Goal: Task Accomplishment & Management: Use online tool/utility

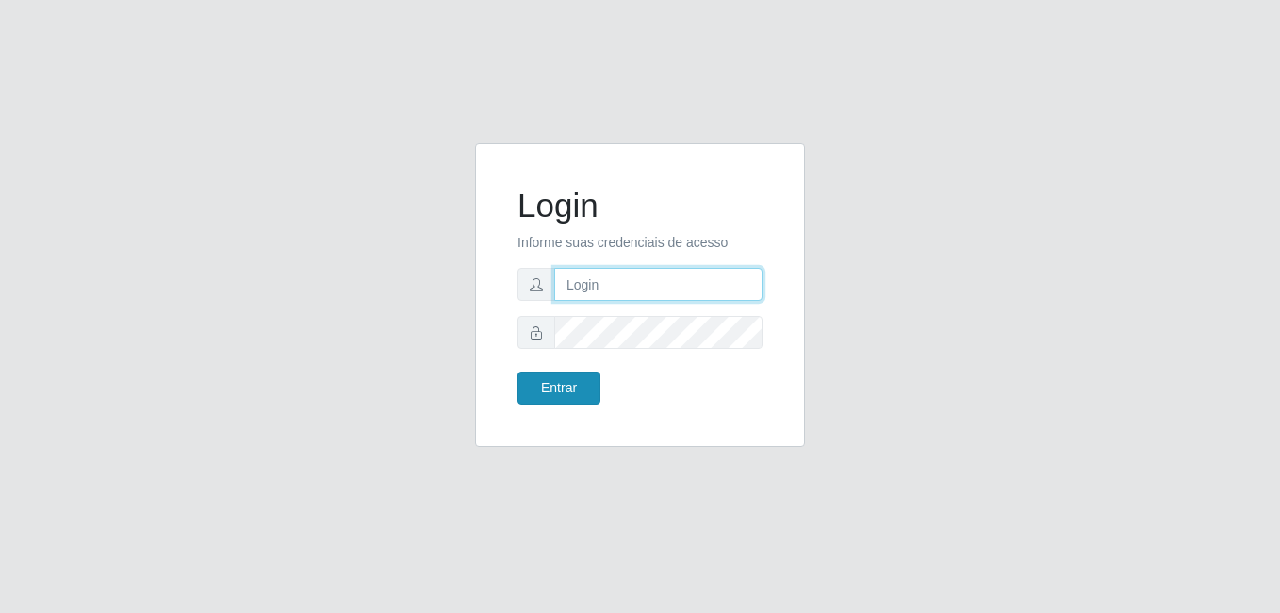
type input "Raissa@B9"
click at [548, 398] on button "Entrar" at bounding box center [558, 387] width 83 height 33
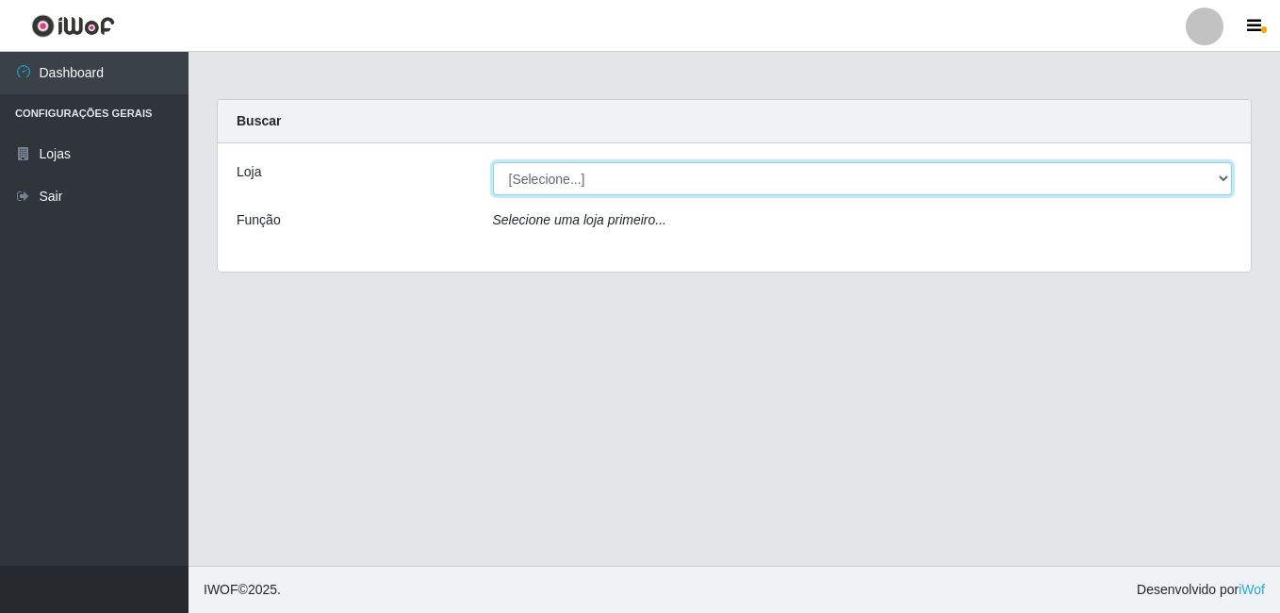
click at [1220, 179] on select "[Selecione...] Bemais Supermercados - B9 Bessa" at bounding box center [863, 178] width 740 height 33
select select "410"
click at [493, 162] on select "[Selecione...] Bemais Supermercados - B9 Bessa" at bounding box center [863, 178] width 740 height 33
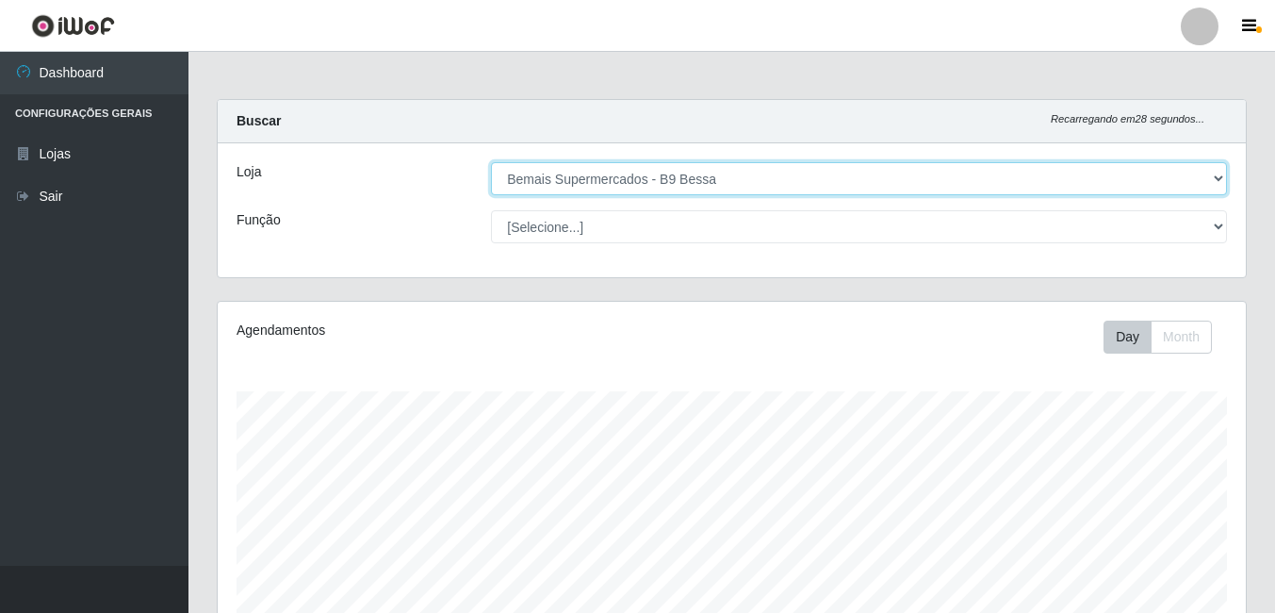
scroll to position [391, 1028]
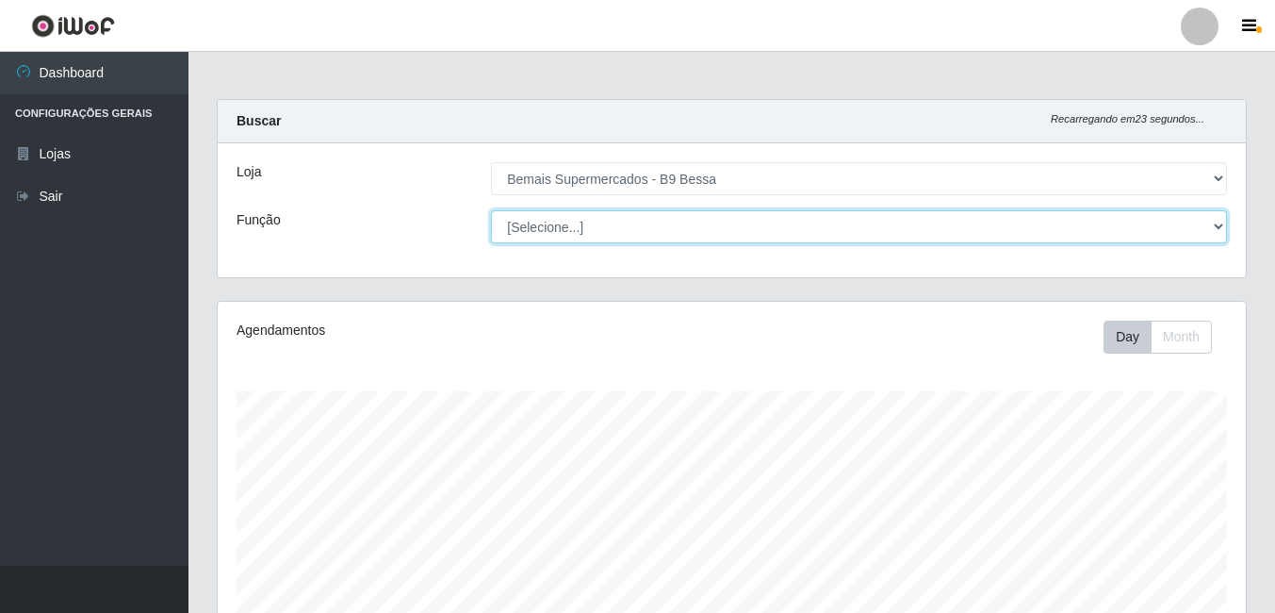
click at [1211, 227] on select "[Selecione...] ASG ASG + ASG ++ Auxiliar de Estoque Auxiliar de [GEOGRAPHIC_DAT…" at bounding box center [859, 226] width 736 height 33
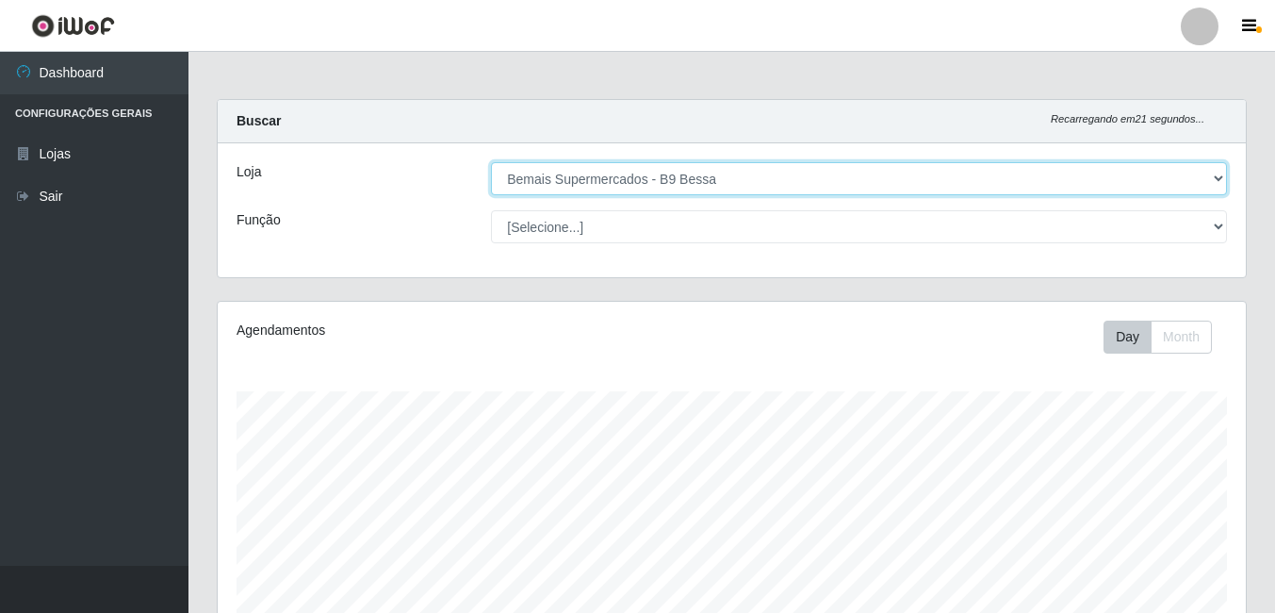
click at [939, 163] on select "[Selecione...] Bemais Supermercados - B9 Bessa" at bounding box center [859, 178] width 736 height 33
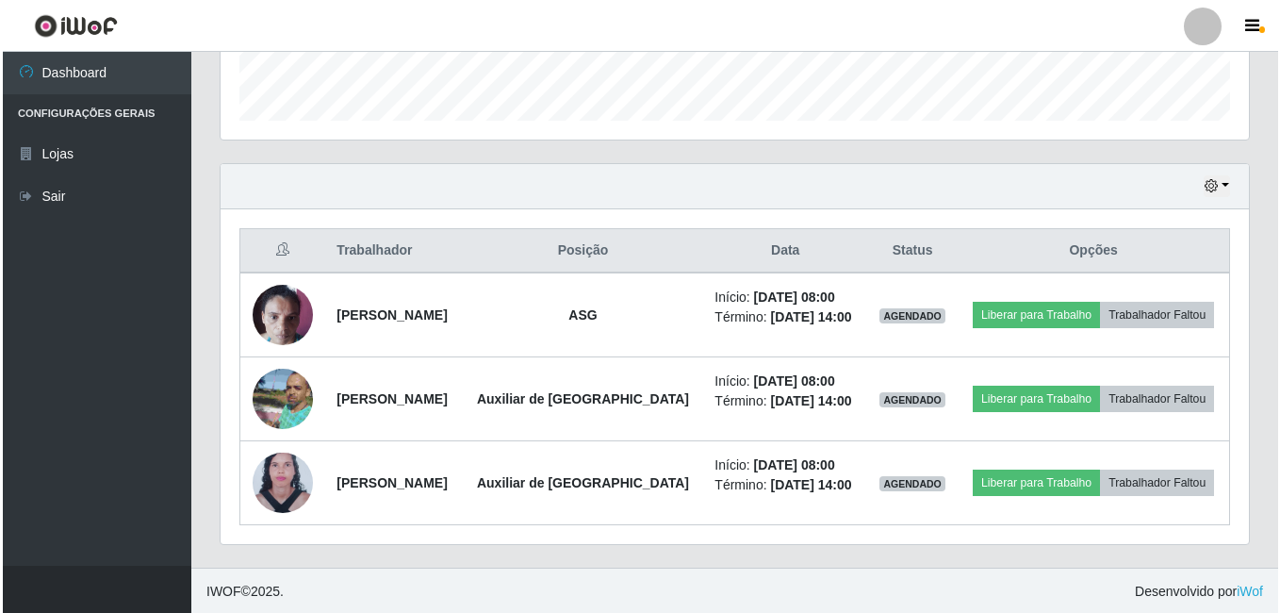
scroll to position [555, 0]
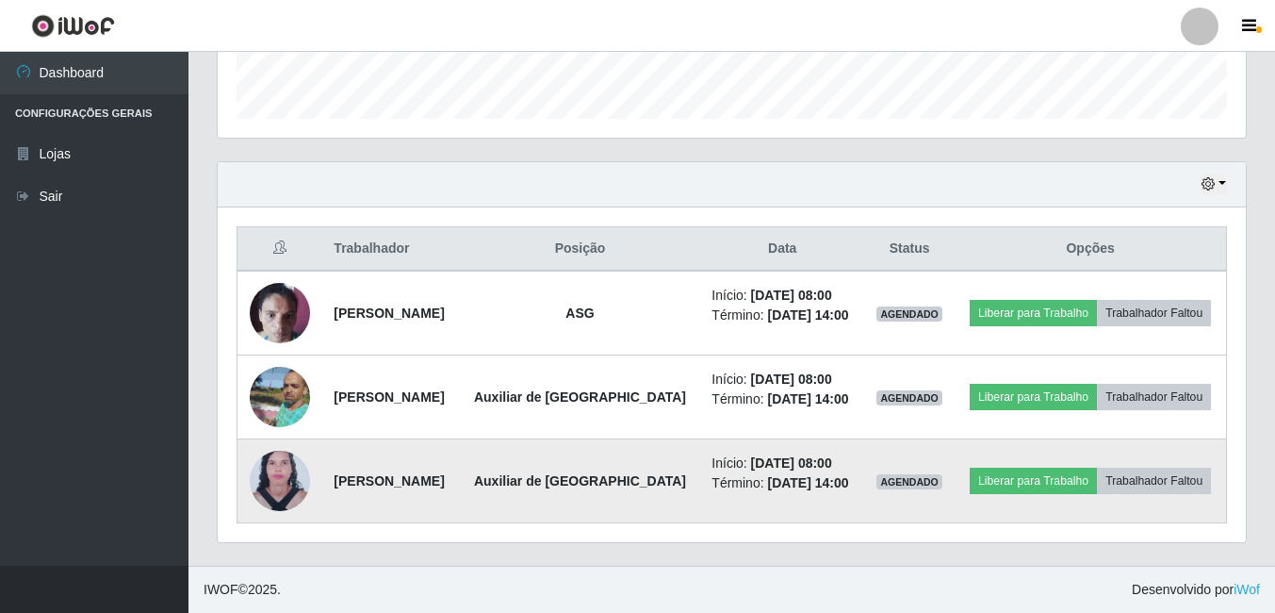
click at [271, 485] on img at bounding box center [280, 481] width 60 height 82
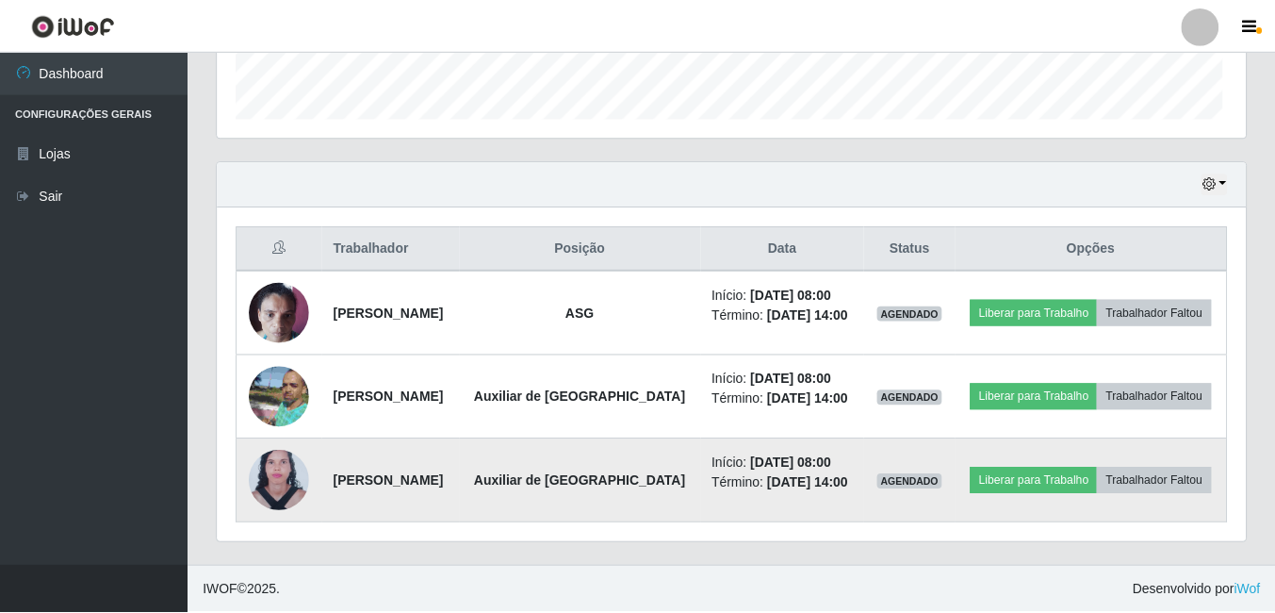
scroll to position [391, 1019]
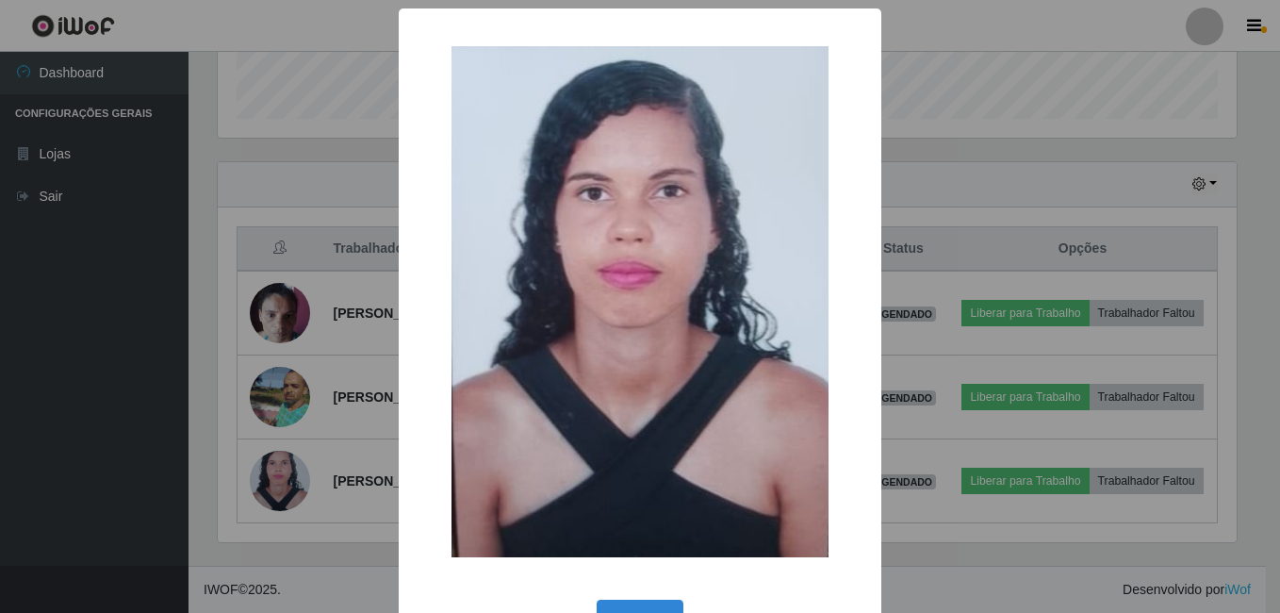
click at [211, 550] on div "× OK Cancel" at bounding box center [640, 306] width 1280 height 613
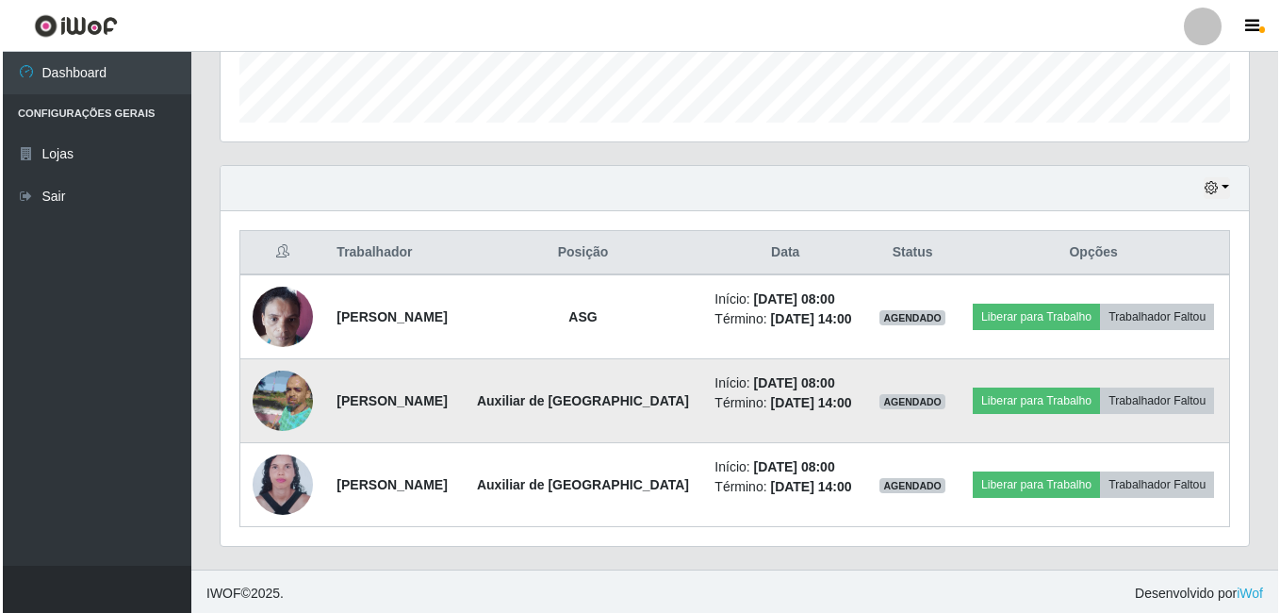
scroll to position [555, 0]
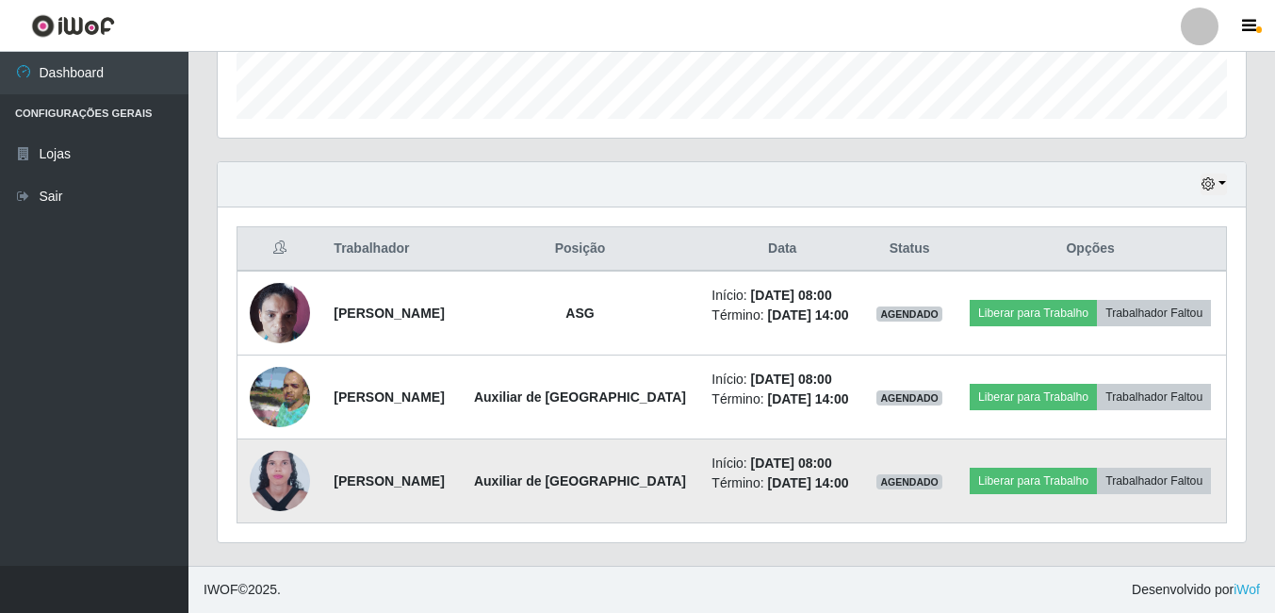
click at [274, 484] on img at bounding box center [280, 481] width 60 height 82
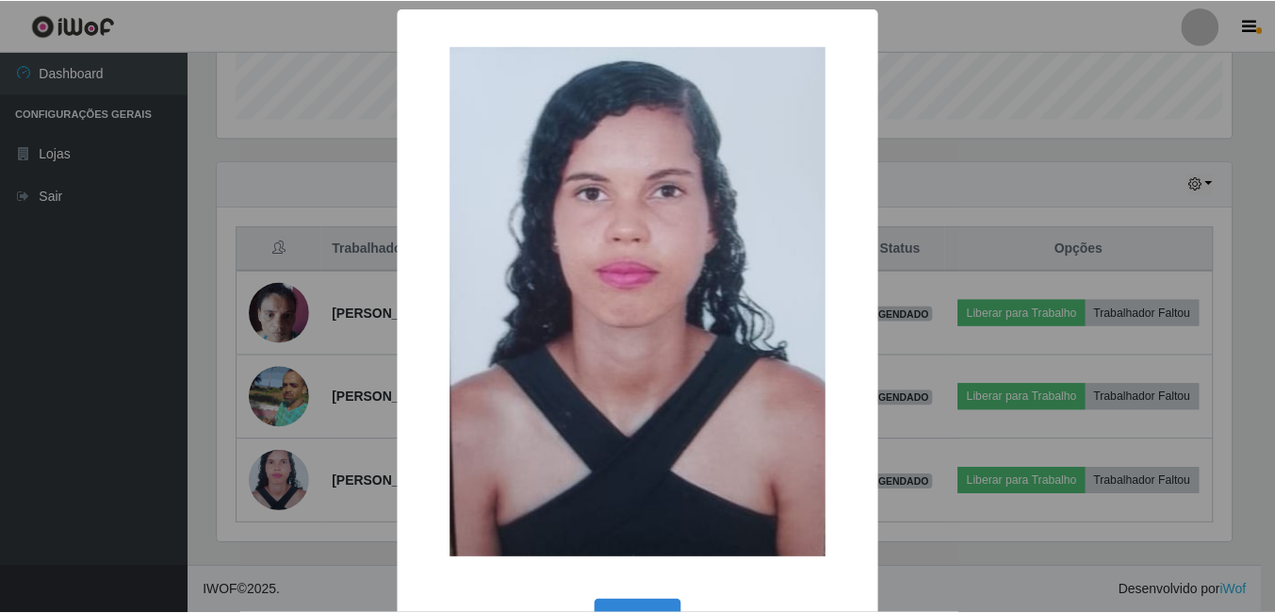
scroll to position [391, 1019]
click at [276, 484] on div "× OK Cancel" at bounding box center [640, 306] width 1280 height 613
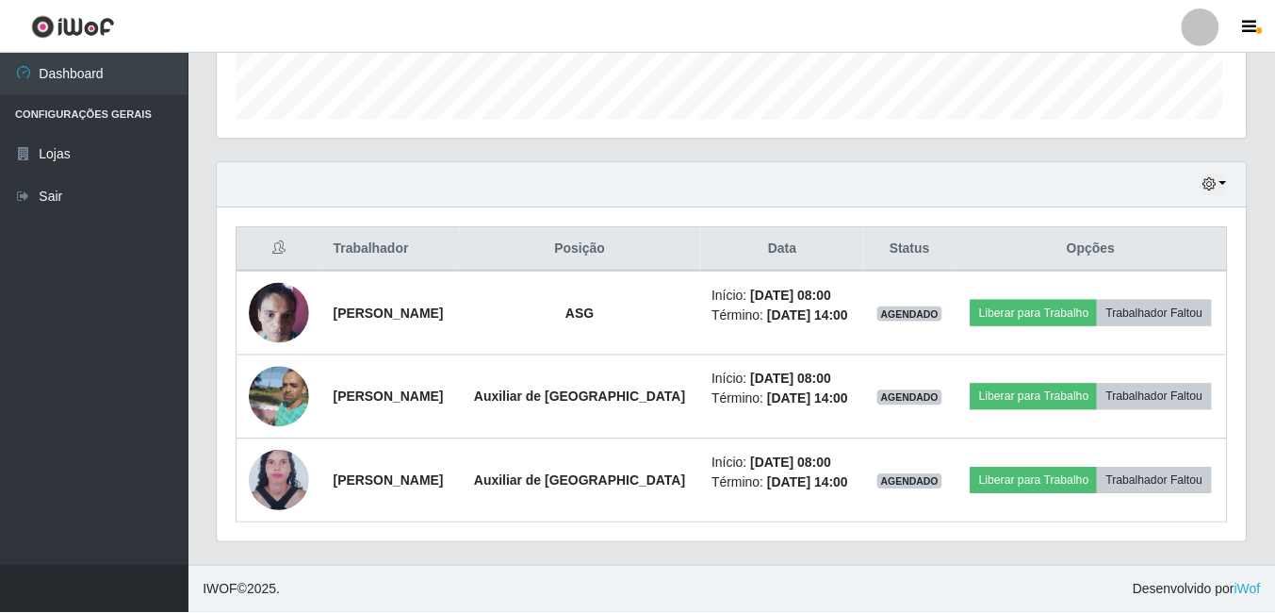
scroll to position [391, 1028]
